Goal: Transaction & Acquisition: Purchase product/service

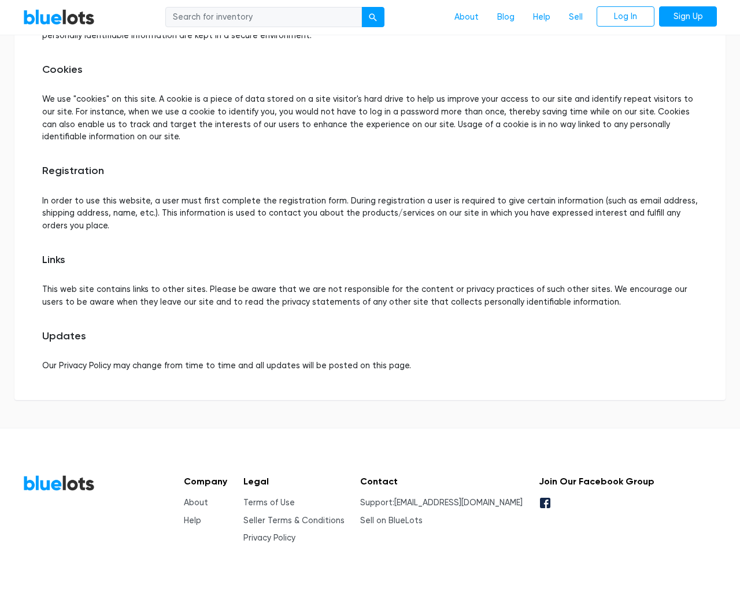
scroll to position [529, 0]
type input "the"
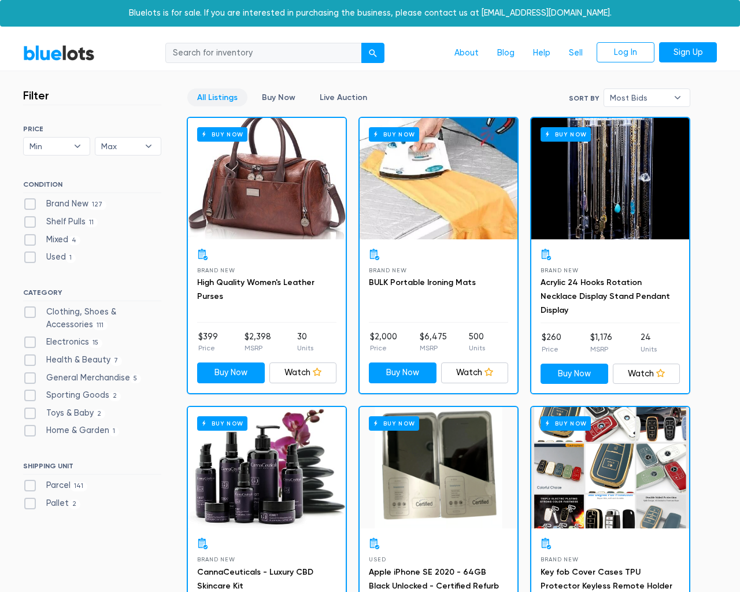
scroll to position [1221, 0]
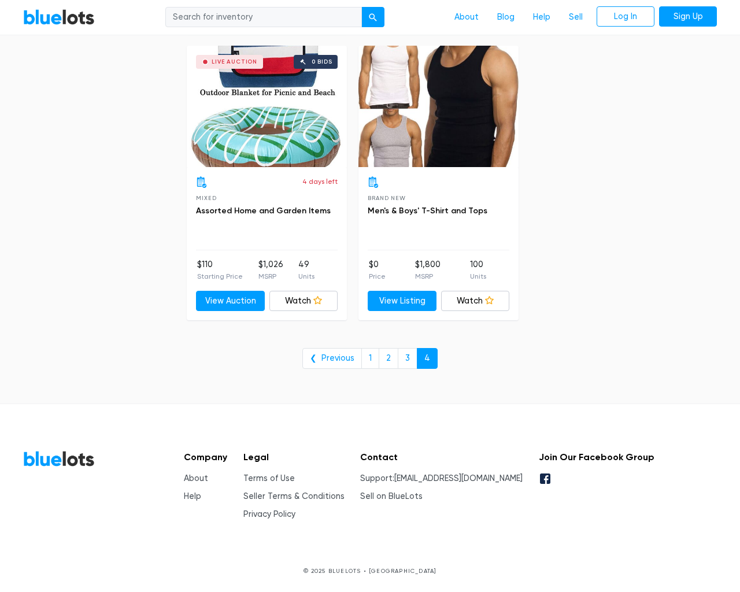
type input "the"
type input "e"
checkbox New"] "false"
checkbox Pulls"] "false"
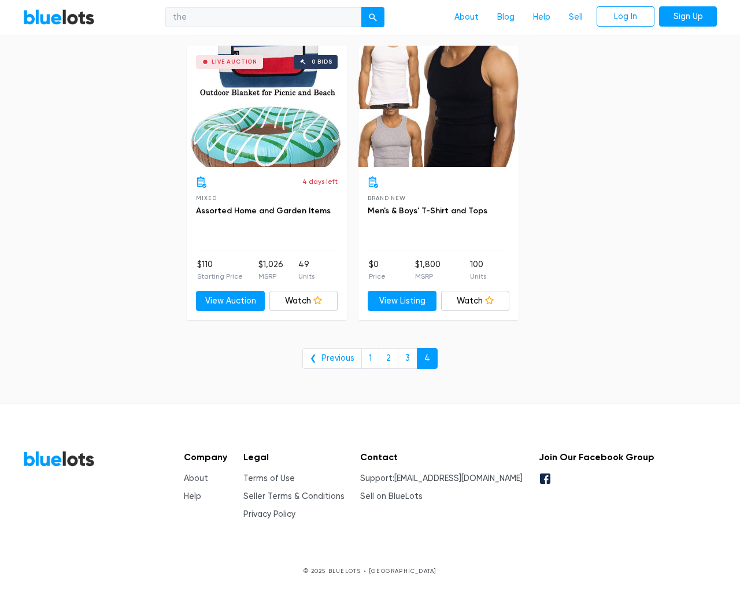
checkbox input "false"
checkbox Accessories"] "false"
checkbox input "false"
checkbox Beauty"] "false"
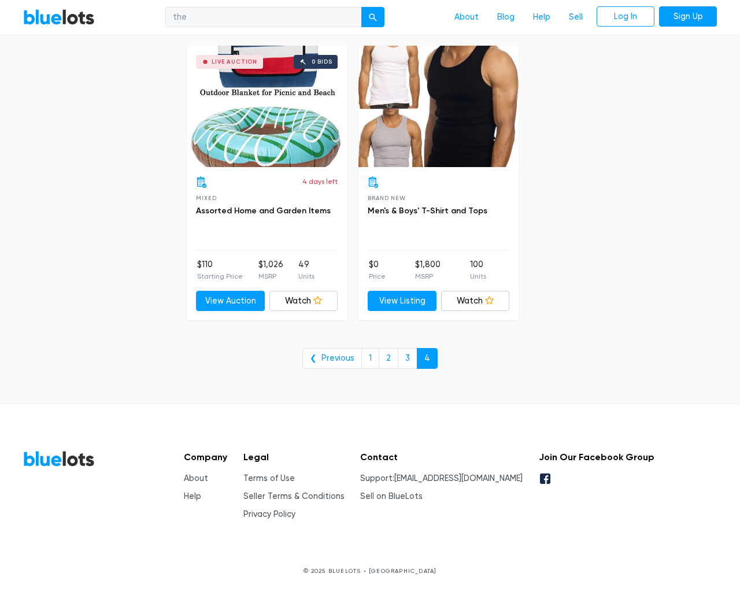
checkbox Merchandise"] "false"
checkbox Goods"] "false"
checkbox Baby"] "false"
checkbox Garden"] "false"
checkbox input "false"
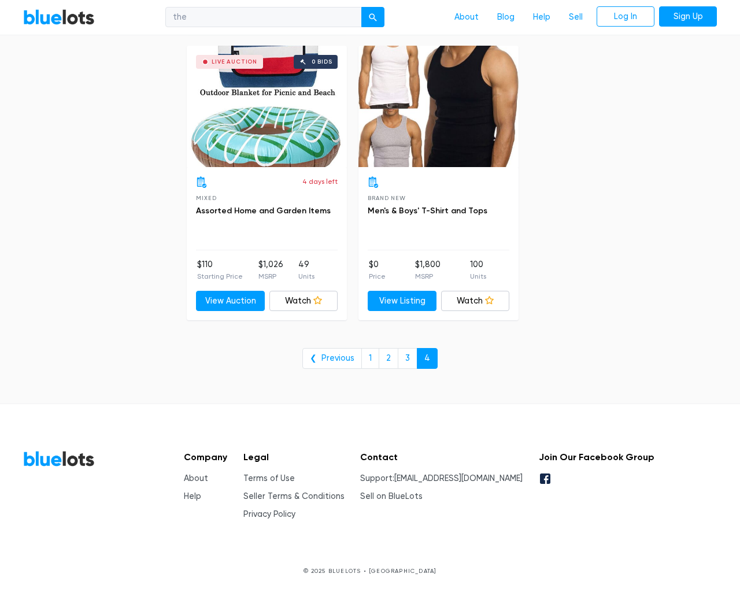
checkbox input "false"
type input "e"
select select "10000"
select select "50000"
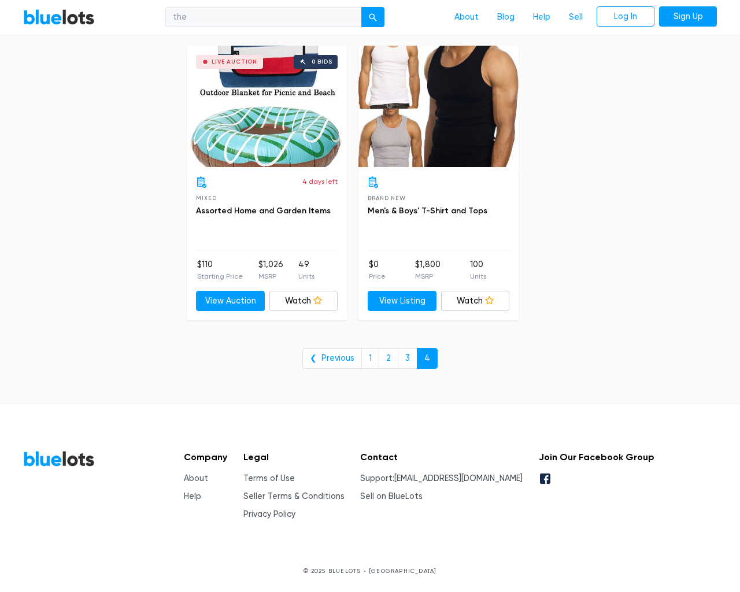
select select "ending_soonest"
select select "50000"
select select "highest_price"
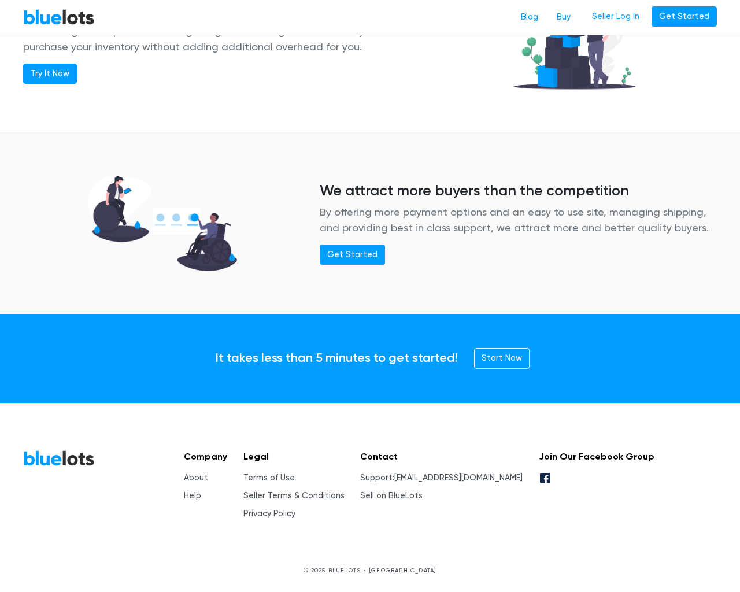
scroll to position [1405, 0]
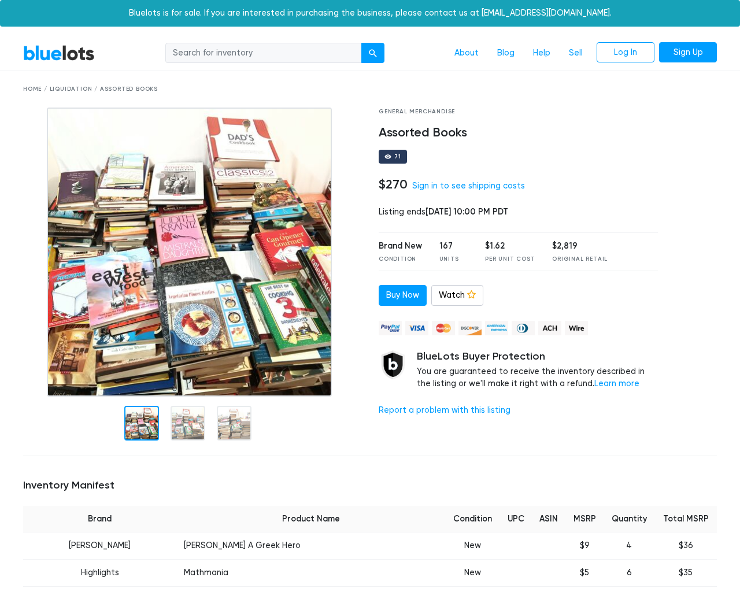
scroll to position [4967, 0]
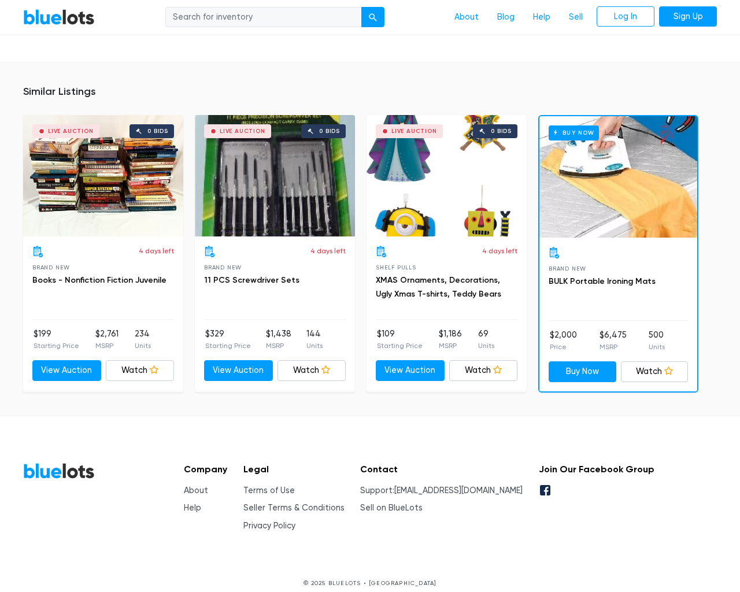
type input "the"
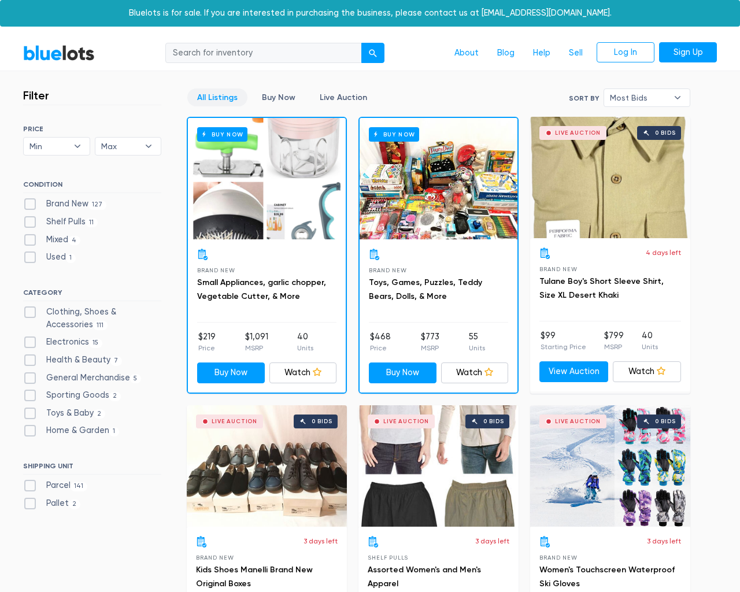
scroll to position [4660, 0]
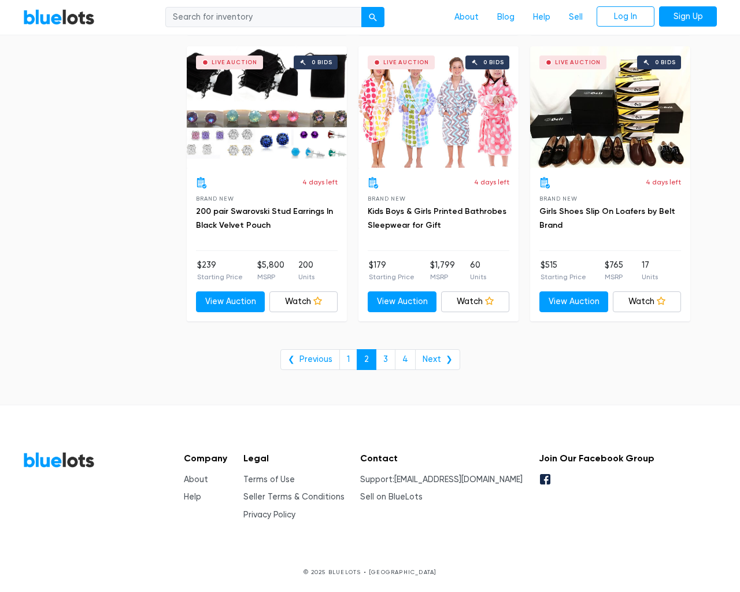
type input "the"
type input "e"
checkbox New"] "false"
checkbox Pulls"] "false"
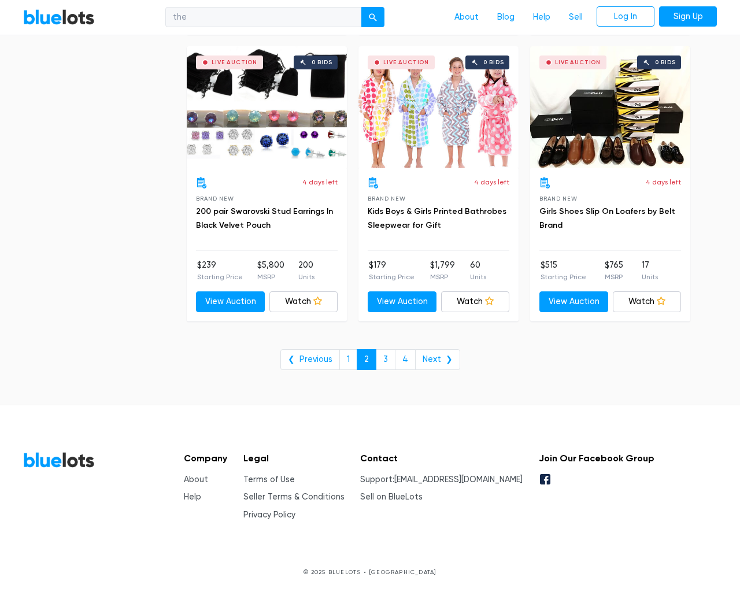
checkbox input "false"
checkbox Accessories"] "false"
checkbox input "false"
checkbox Beauty"] "false"
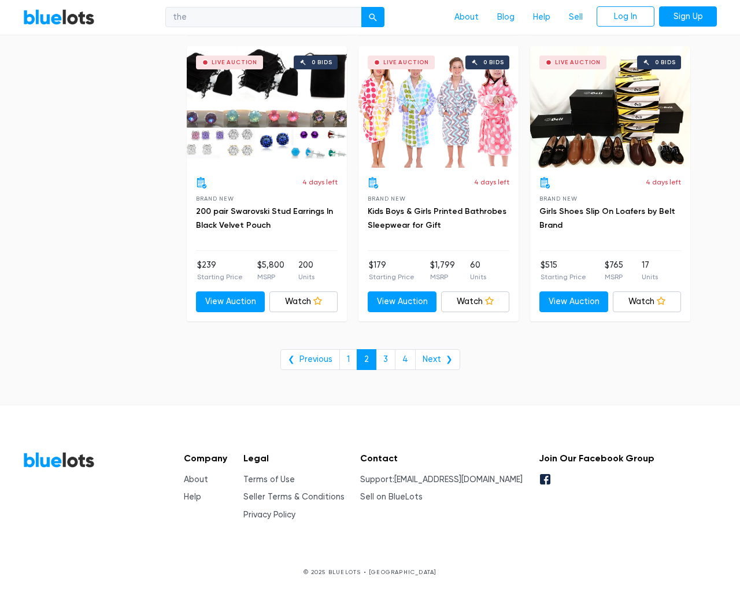
checkbox Merchandise"] "false"
checkbox Goods"] "false"
checkbox Baby"] "false"
checkbox Garden"] "false"
checkbox input "false"
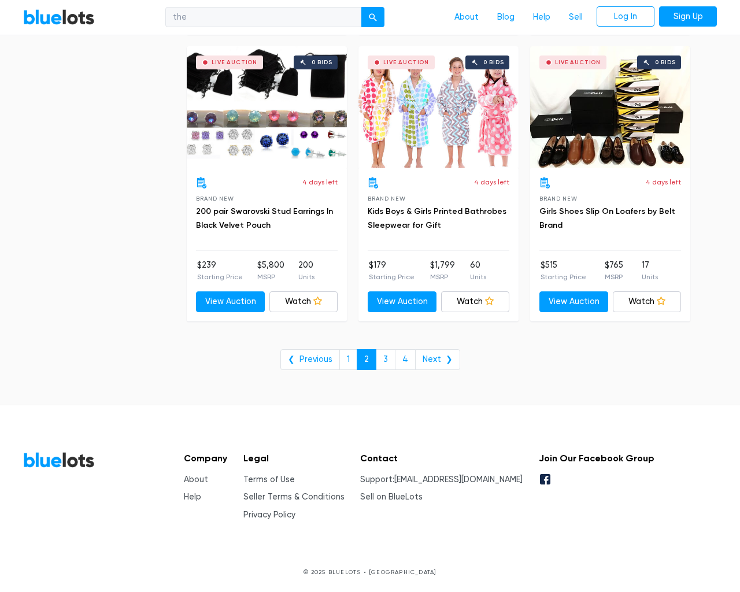
checkbox input "false"
type input "e"
select select "10000"
select select "50000"
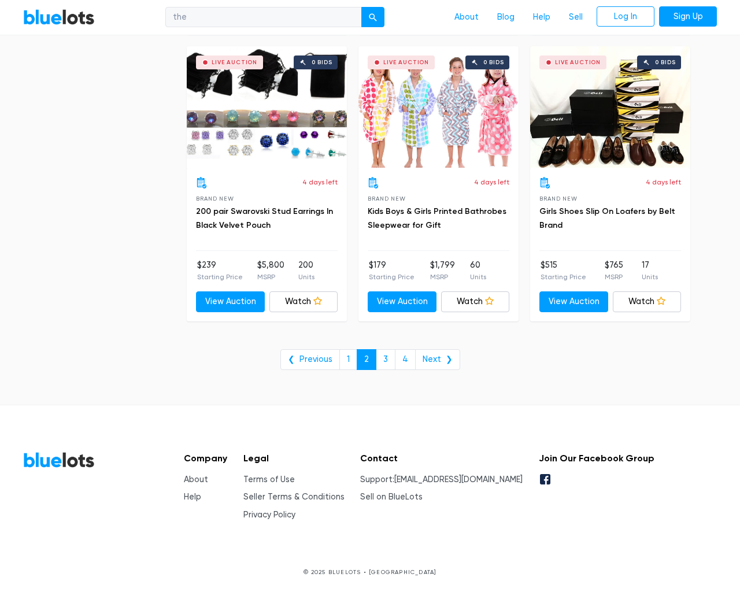
select select "ending_soonest"
select select "50000"
select select "highest_price"
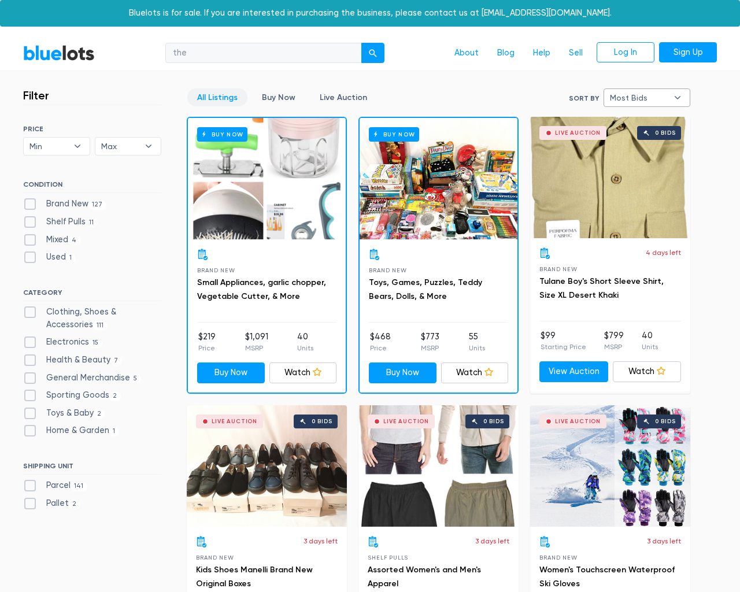
type input "e"
checkbox New"] "false"
checkbox Pulls"] "false"
checkbox input "false"
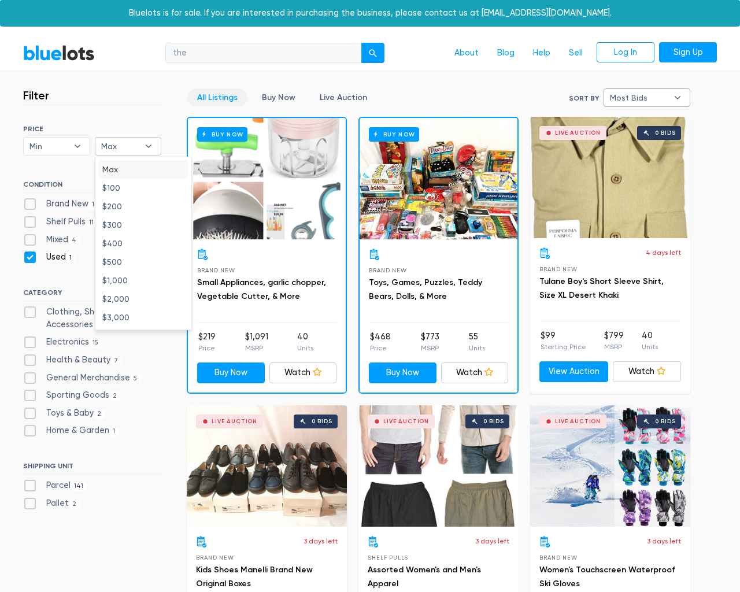
checkbox input "false"
checkbox Accessories"] "false"
checkbox input "false"
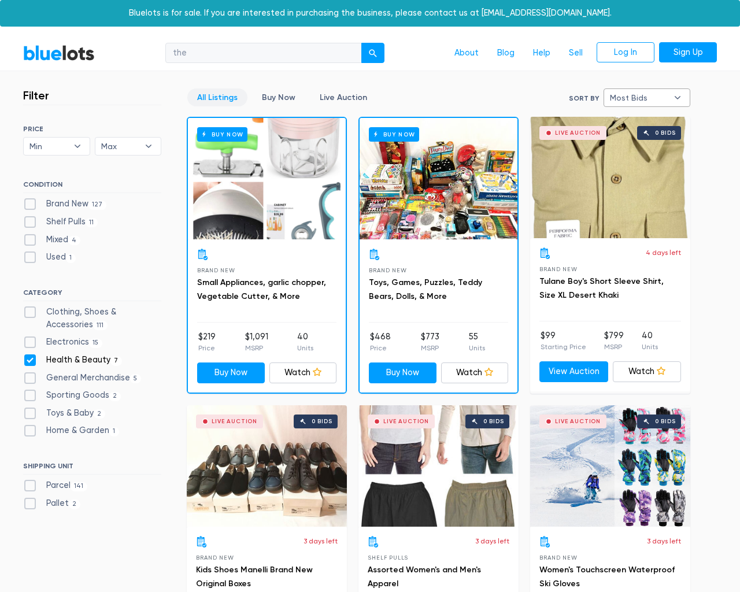
checkbox Beauty"] "false"
checkbox Merchandise"] "false"
checkbox Goods"] "false"
checkbox Baby"] "false"
checkbox Garden"] "false"
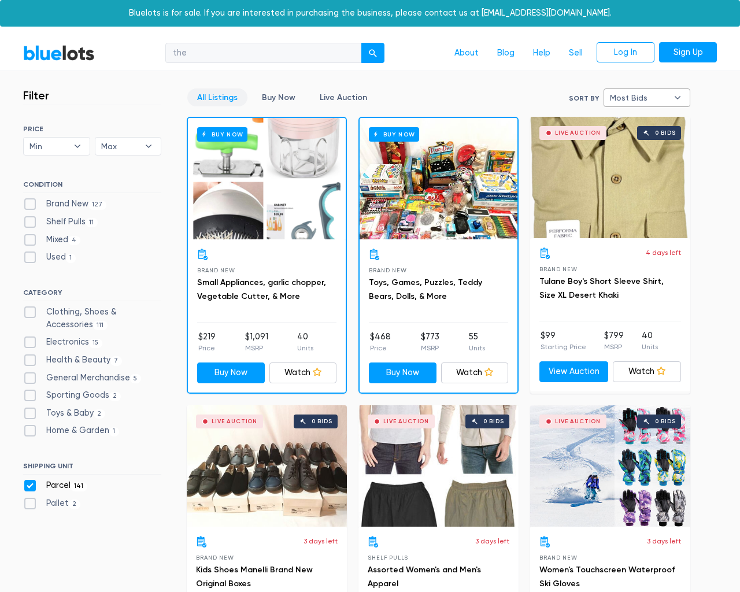
checkbox input "false"
type input "e"
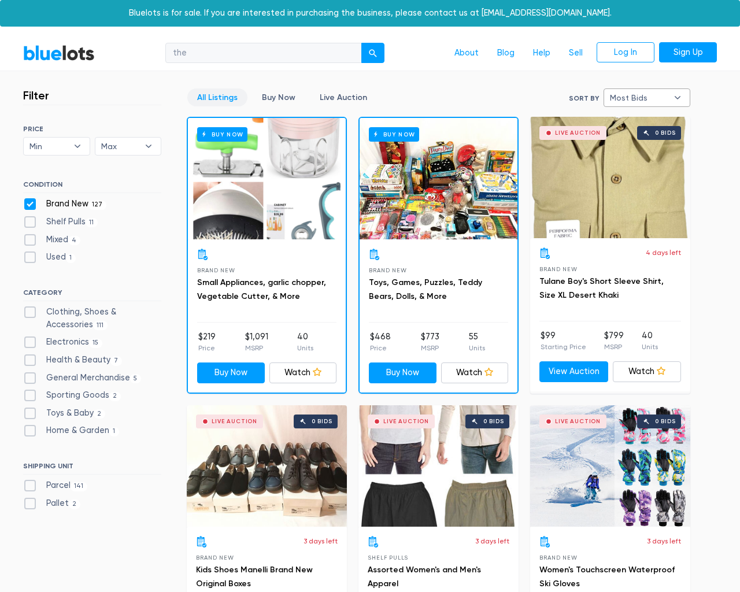
checkbox New"] "false"
checkbox Pulls"] "false"
checkbox input "false"
checkbox Accessories"] "false"
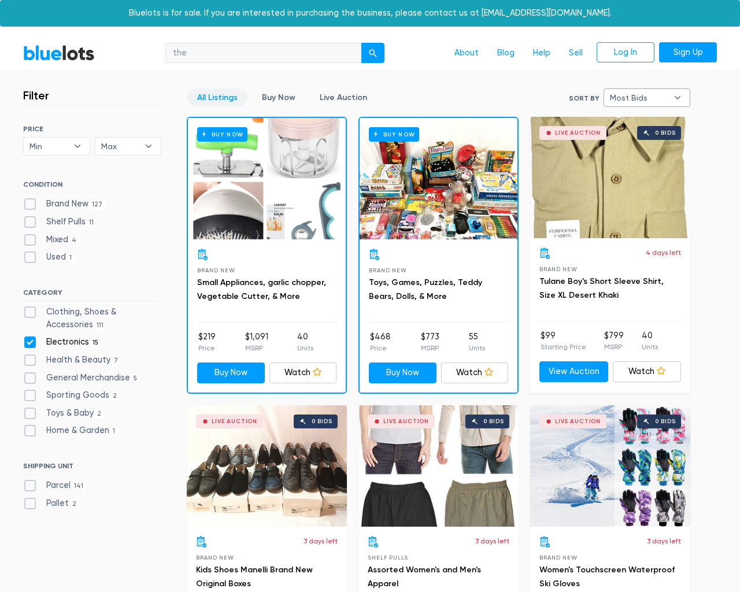
checkbox input "false"
checkbox Beauty"] "false"
checkbox Merchandise"] "false"
checkbox Goods"] "false"
checkbox Baby"] "false"
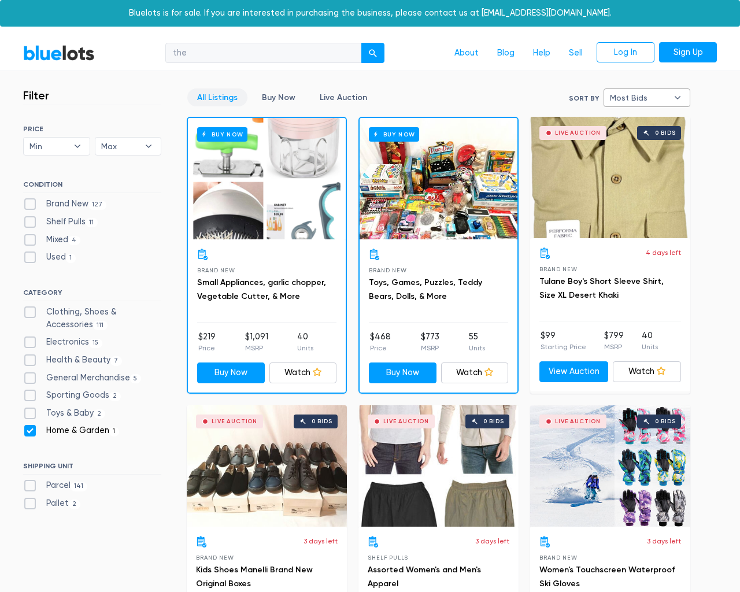
checkbox Garden"] "false"
checkbox input "false"
type input "e"
select select
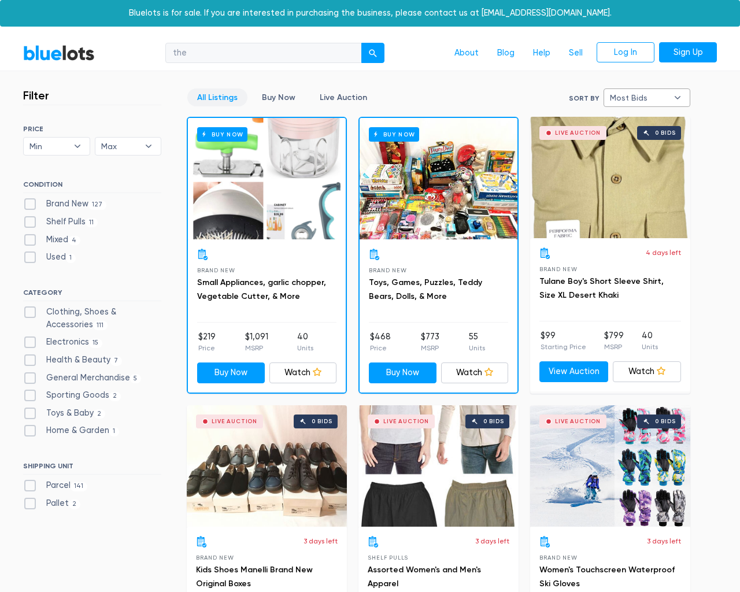
select select
select select "most_bids"
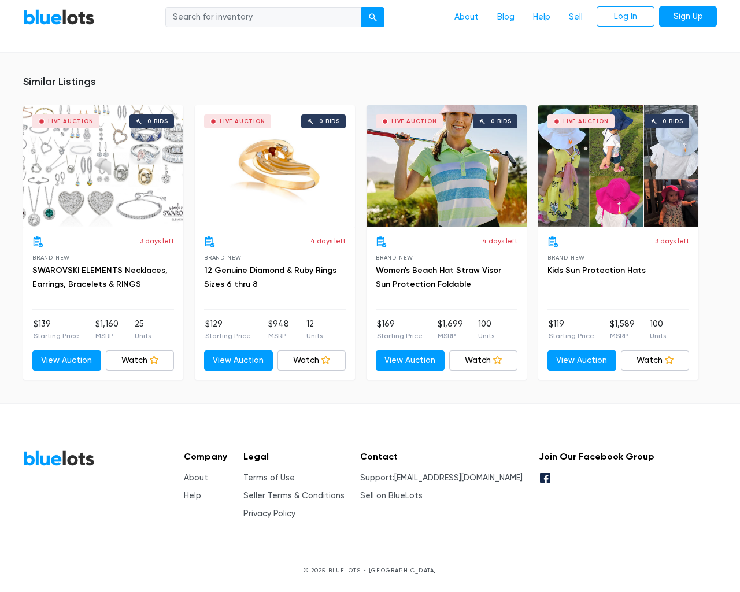
scroll to position [782, 0]
type input "the"
